Goal: Task Accomplishment & Management: Manage account settings

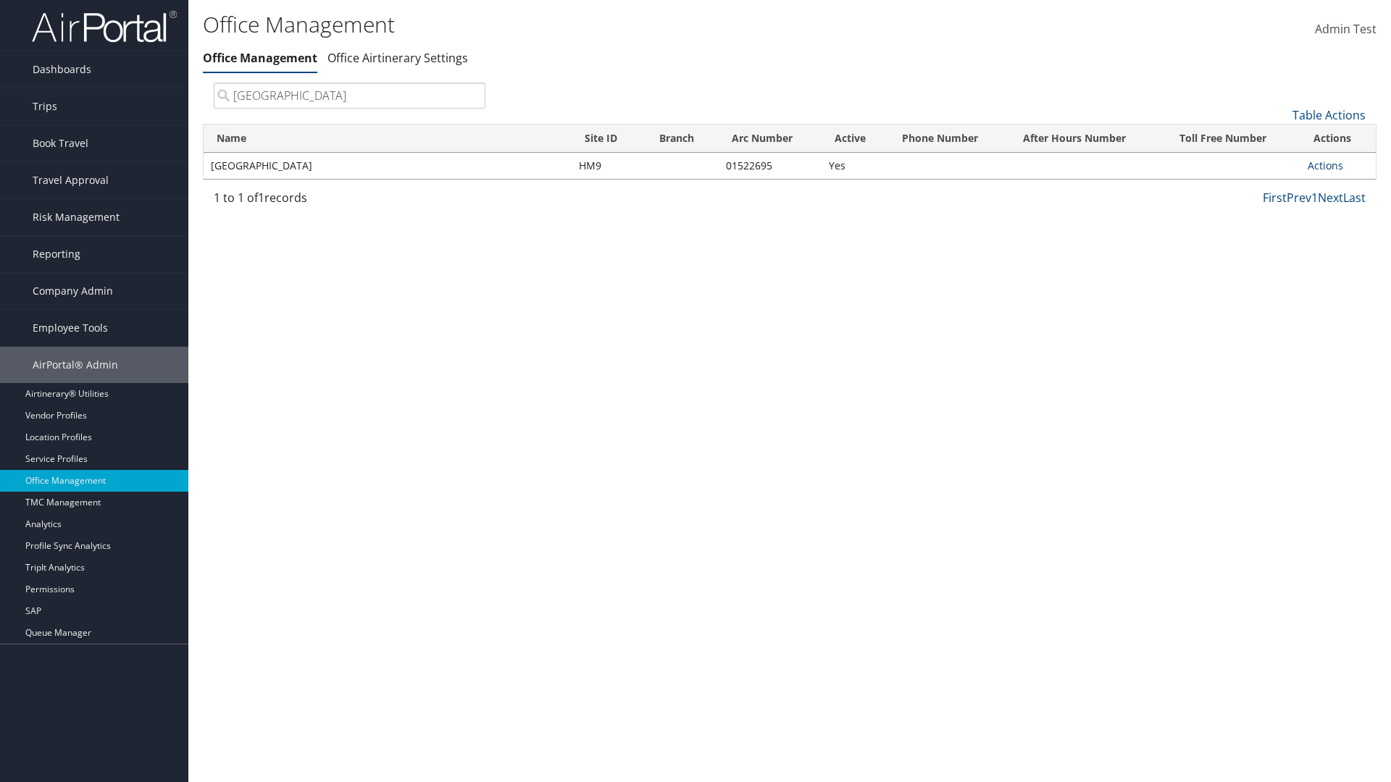
type input "[GEOGRAPHIC_DATA]"
click at [1325, 165] on link "Actions" at bounding box center [1326, 166] width 36 height 14
click at [1277, 309] on link "Manage Office Queues" at bounding box center [1277, 310] width 122 height 25
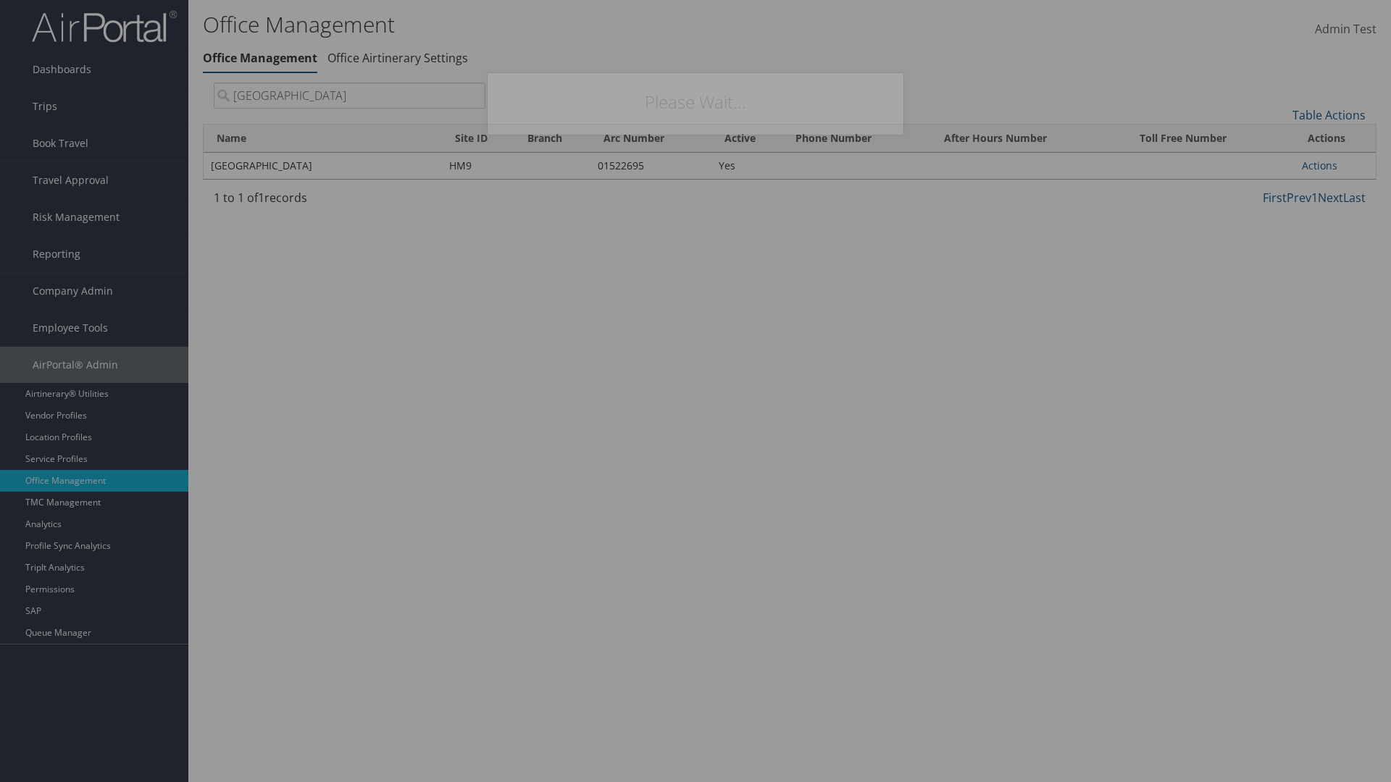
click at [0, 0] on link "Table Actions" at bounding box center [0, 0] width 0 height 0
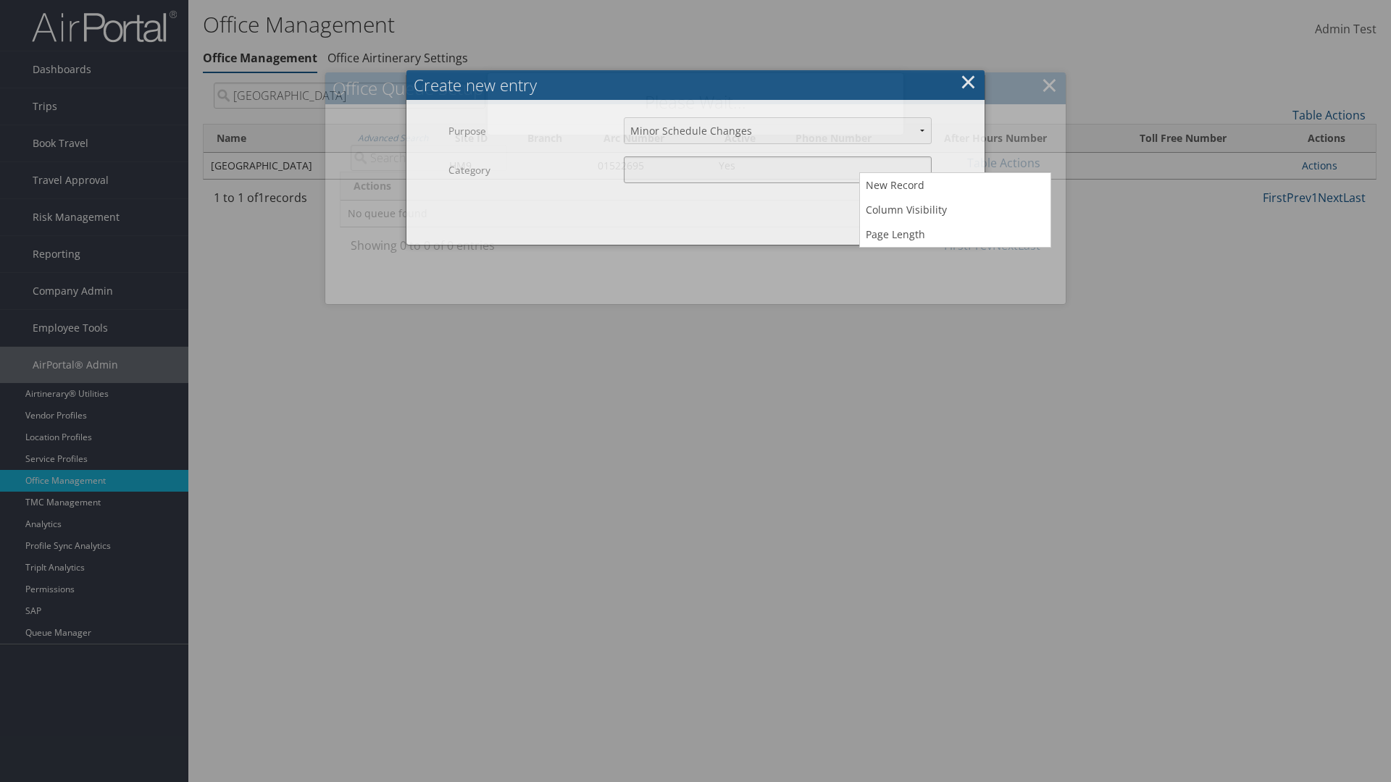
click at [777, 170] on input "Category" at bounding box center [778, 169] width 308 height 27
type input "test"
click at [935, 196] on button "Create" at bounding box center [935, 213] width 69 height 34
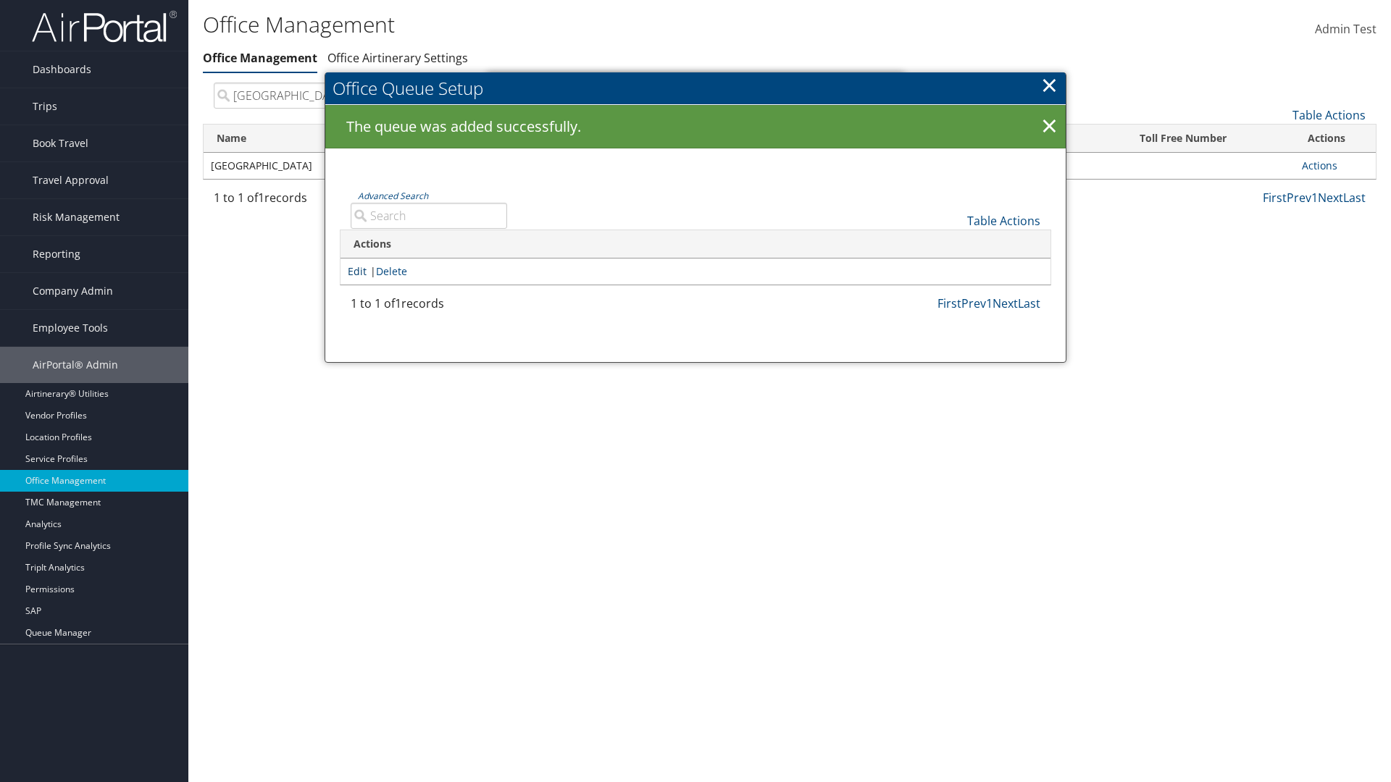
click at [357, 271] on link "Edit" at bounding box center [357, 271] width 19 height 14
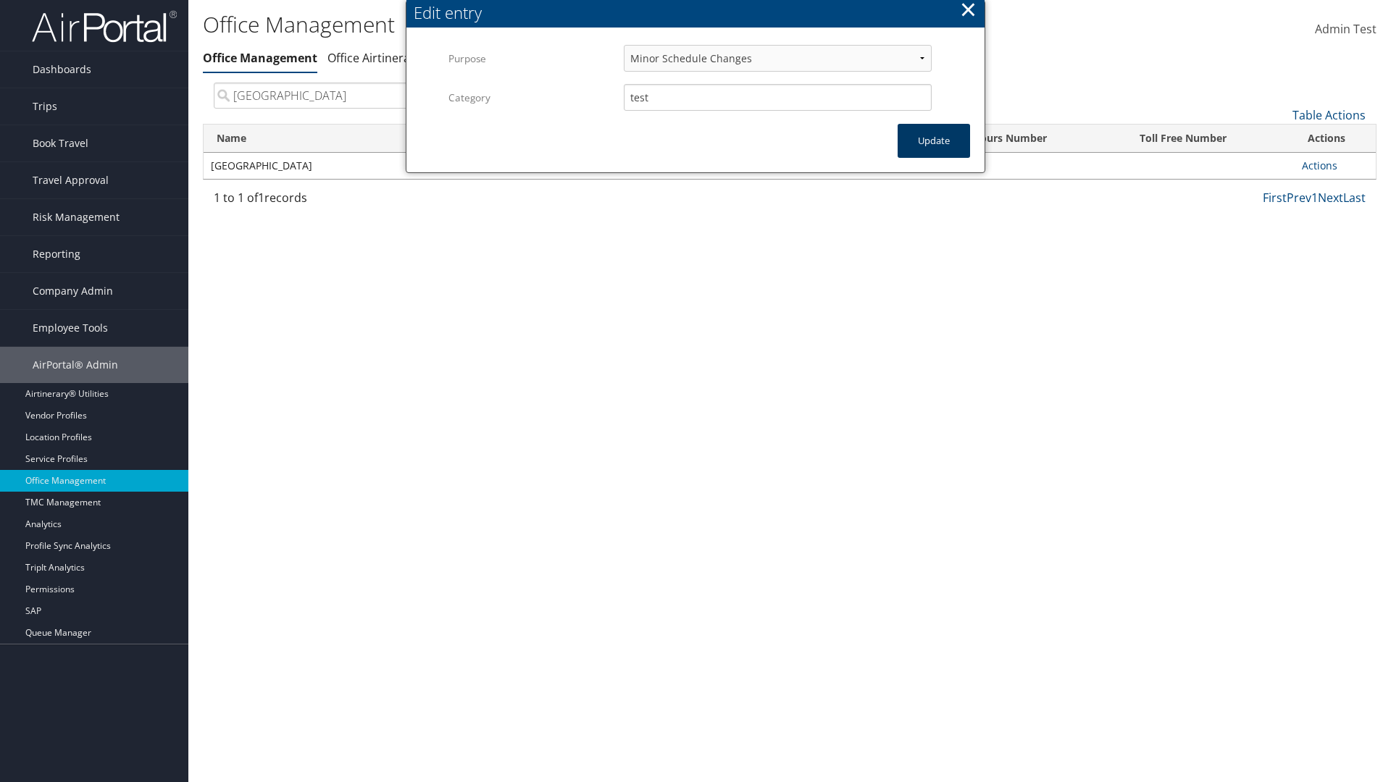
click at [934, 141] on button "Update" at bounding box center [934, 141] width 72 height 34
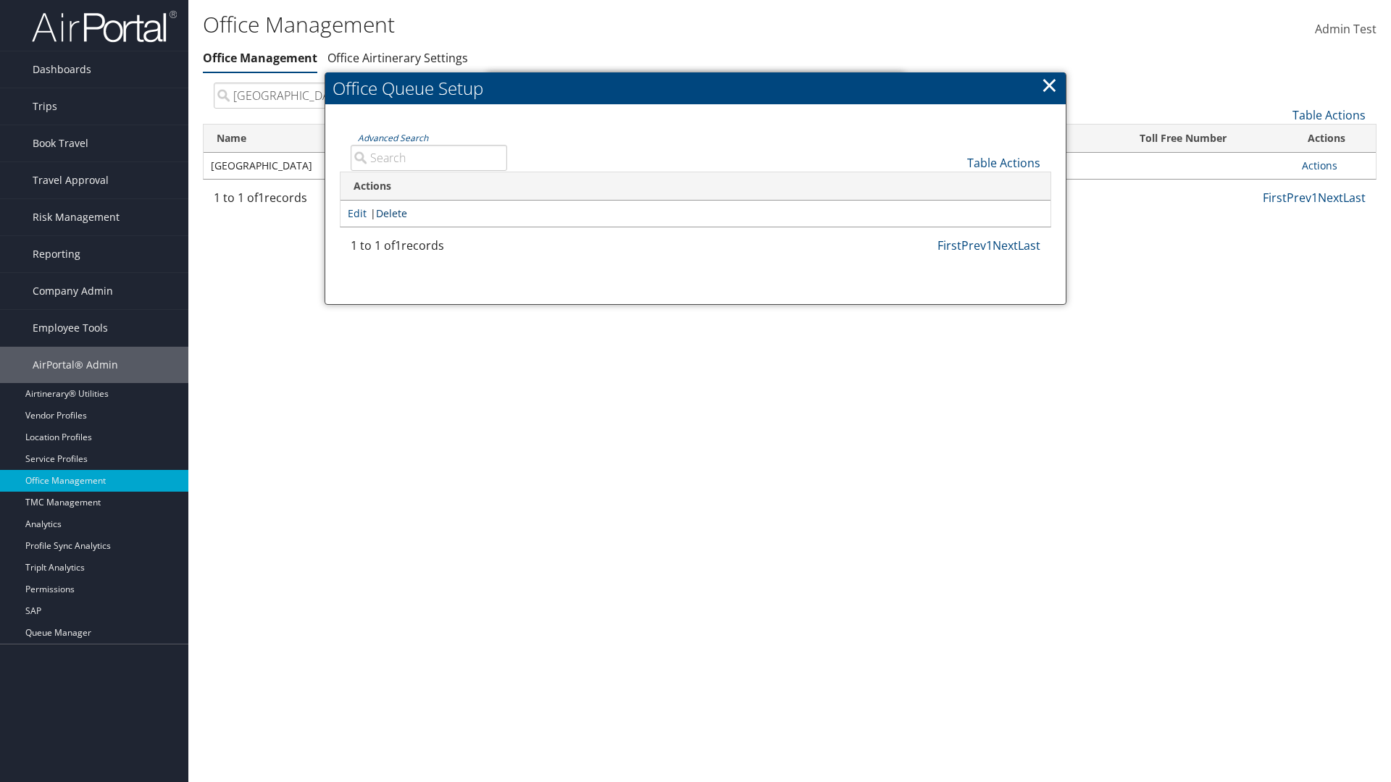
click at [394, 213] on link "Delete" at bounding box center [391, 213] width 31 height 14
click at [936, 79] on button "Delete" at bounding box center [936, 79] width 68 height 34
